Goal: Check status: Check status

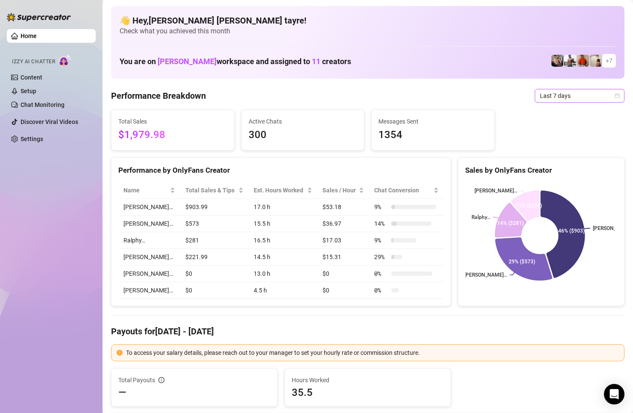
click at [572, 101] on div "Last 7 days" at bounding box center [580, 96] width 90 height 14
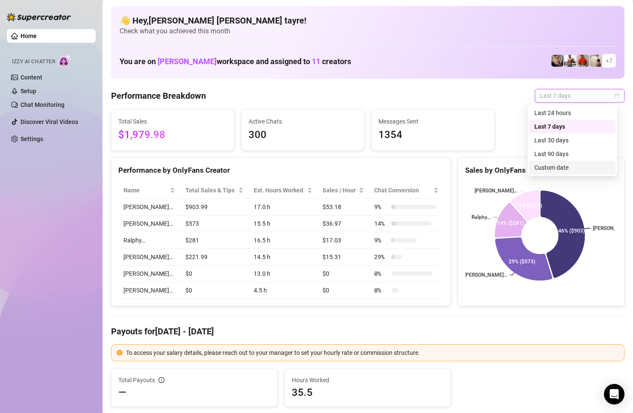
click at [556, 171] on div "Custom date" at bounding box center [573, 167] width 76 height 9
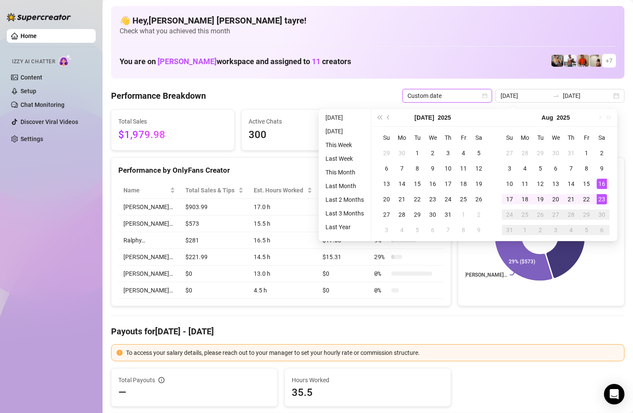
type input "[DATE]"
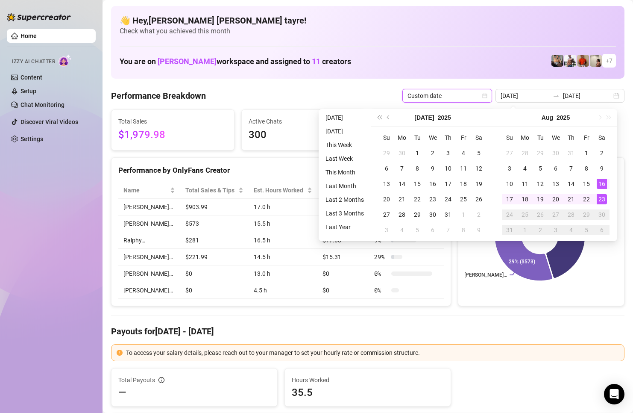
type input "[DATE]"
click at [336, 173] on li "This Month" at bounding box center [344, 172] width 45 height 10
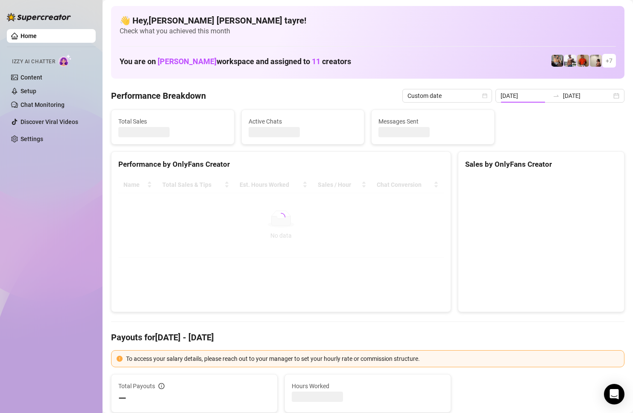
type input "[DATE]"
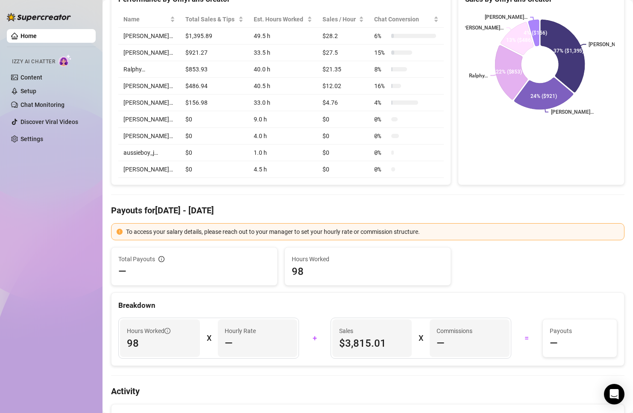
scroll to position [85, 0]
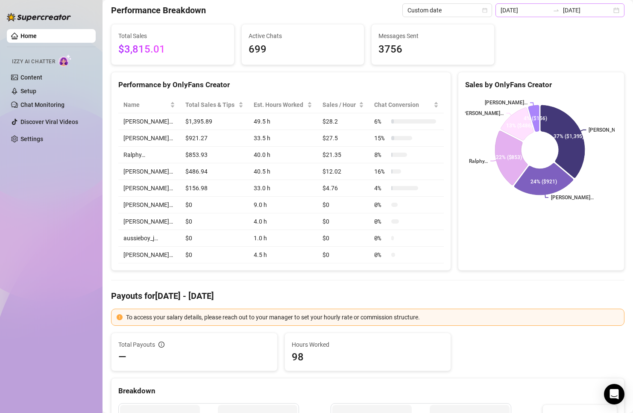
click at [560, 8] on div at bounding box center [557, 10] width 14 height 7
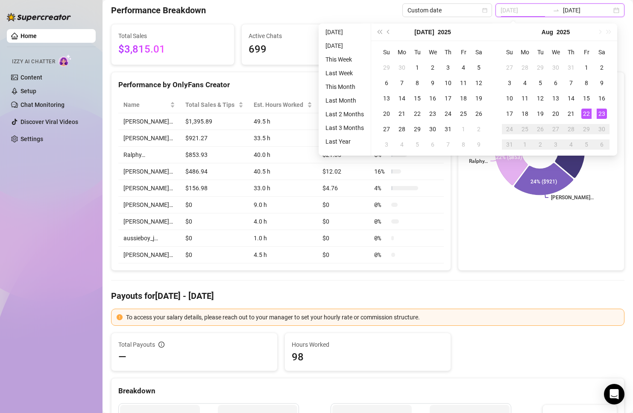
type input "[DATE]"
click at [598, 113] on div "23" at bounding box center [602, 114] width 10 height 10
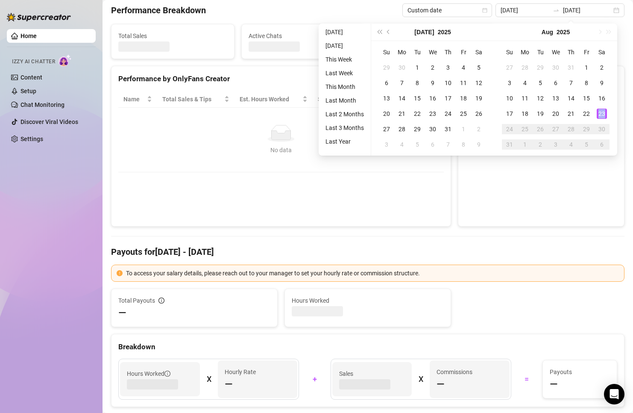
click at [533, 224] on div at bounding box center [542, 155] width 166 height 142
type input "[DATE]"
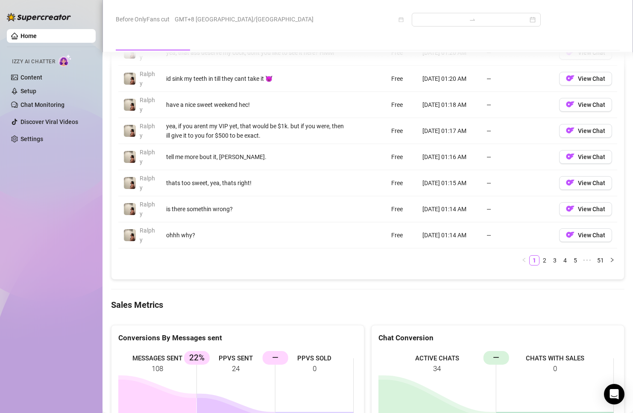
scroll to position [1026, 0]
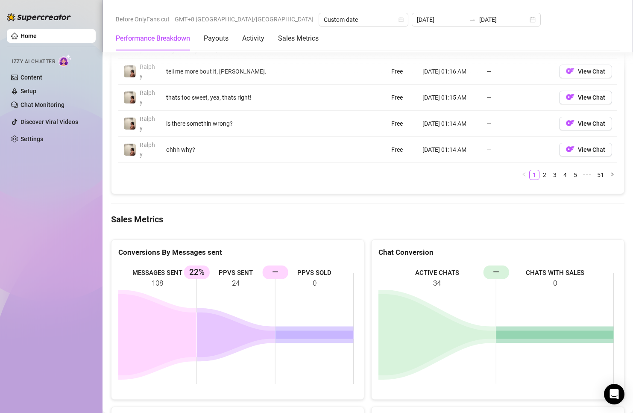
drag, startPoint x: 247, startPoint y: 277, endPoint x: 177, endPoint y: 252, distance: 74.8
click at [177, 264] on rect at bounding box center [236, 328] width 236 height 128
click at [192, 275] on rect at bounding box center [236, 328] width 236 height 128
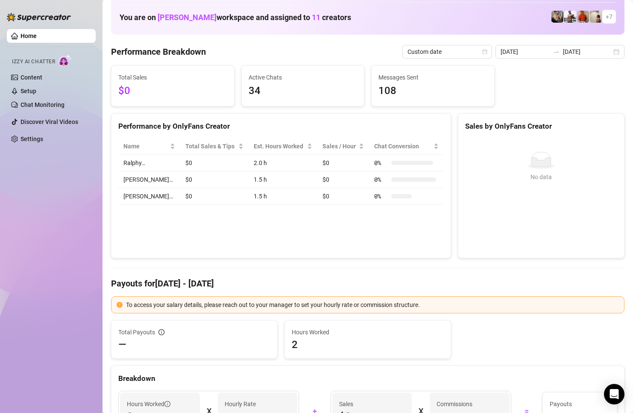
scroll to position [20, 0]
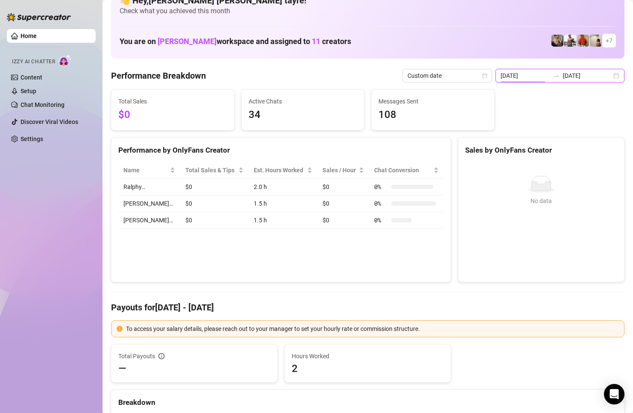
click at [525, 79] on input "[DATE]" at bounding box center [525, 75] width 49 height 9
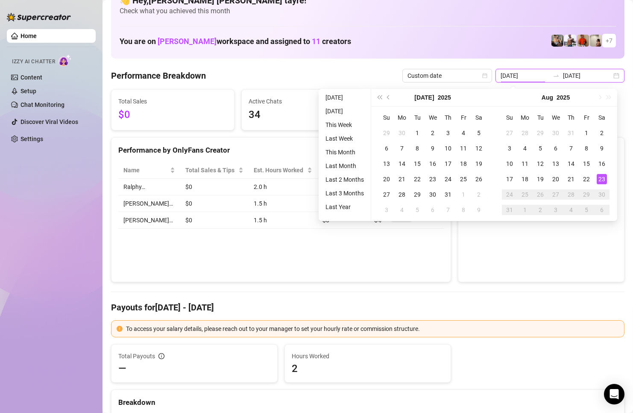
type input "[DATE]"
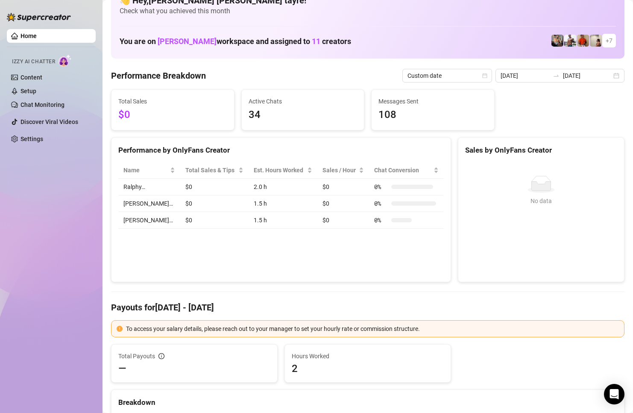
click at [525, 280] on div "No data No data" at bounding box center [542, 218] width 166 height 127
